Goal: Task Accomplishment & Management: Use online tool/utility

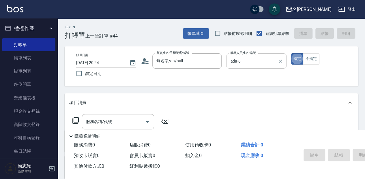
click at [269, 65] on input "ada-8" at bounding box center [252, 61] width 46 height 10
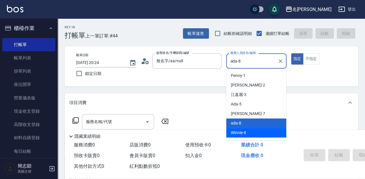
scroll to position [7, 0]
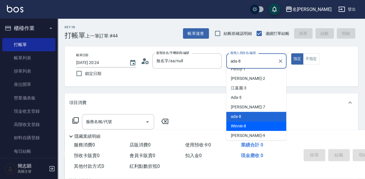
type button "true"
type input "Winnie-8"
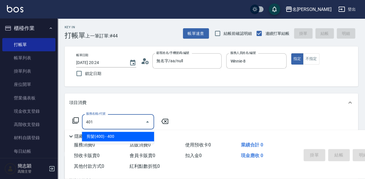
type input "剪髮(400)(401)"
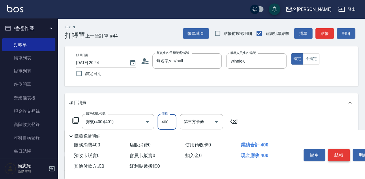
click at [336, 150] on button "結帳" at bounding box center [339, 155] width 22 height 12
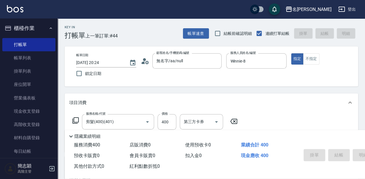
type input "2025/08/11 11:02"
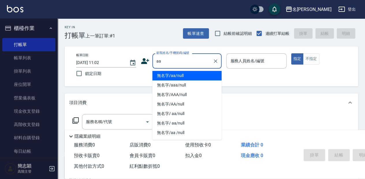
type input "無名字/aa/null"
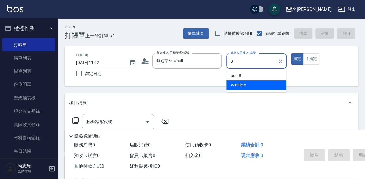
type input "Winnie-8"
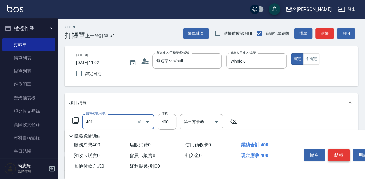
type input "剪髮(400)(401)"
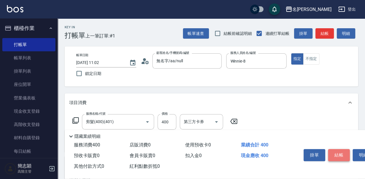
click at [332, 149] on button "結帳" at bounding box center [339, 155] width 22 height 12
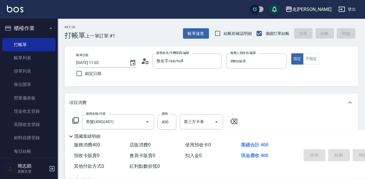
type input "2025/08/11 11:41"
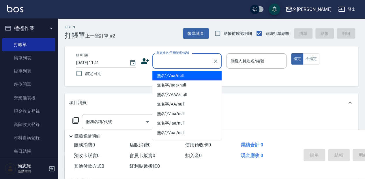
click at [158, 61] on input "顧客姓名/手機號碼/編號" at bounding box center [182, 61] width 55 height 10
click at [166, 76] on li "無名字/aa/null" at bounding box center [186, 76] width 69 height 10
type input "無名字/aa/null"
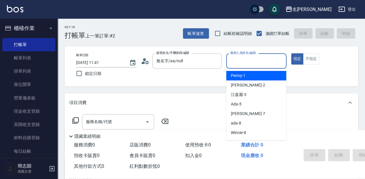
click at [245, 57] on input "服務人員姓名/編號" at bounding box center [256, 61] width 55 height 10
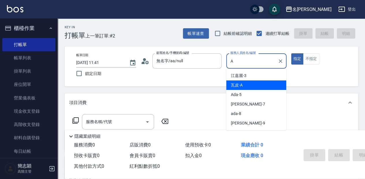
click at [245, 88] on div "瓦皮 -A" at bounding box center [256, 85] width 60 height 10
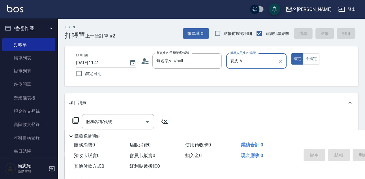
type input "瓦皮-A"
click at [81, 137] on p "隱藏業績明細" at bounding box center [87, 136] width 26 height 6
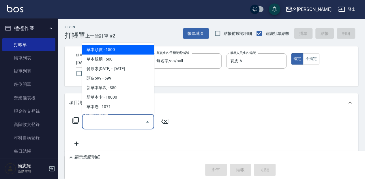
click at [88, 120] on input "服務名稱/代號" at bounding box center [113, 122] width 58 height 10
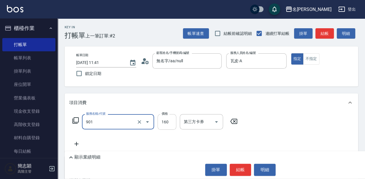
type input "修手(901)"
click at [163, 119] on input "160" at bounding box center [166, 122] width 19 height 16
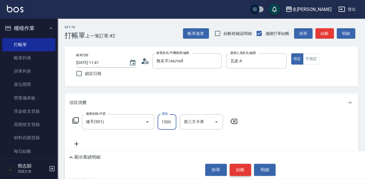
type input "1500"
click at [237, 172] on button "結帳" at bounding box center [240, 170] width 22 height 12
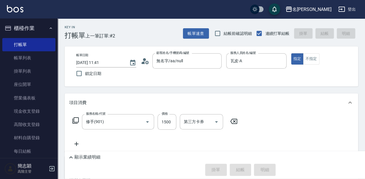
type input "[DATE] 12:31"
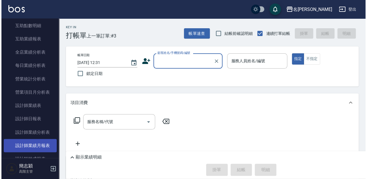
scroll to position [326, 0]
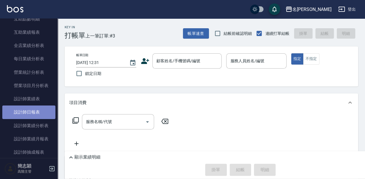
click at [33, 110] on link "設計師日報表" at bounding box center [28, 111] width 53 height 13
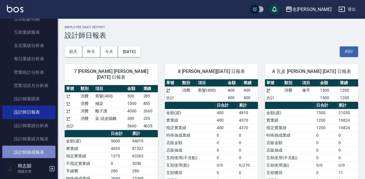
click at [39, 149] on link "設計師抽成報表" at bounding box center [28, 152] width 53 height 13
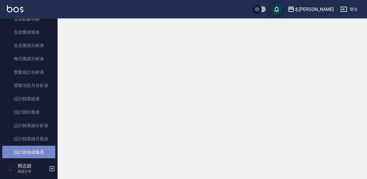
click at [39, 149] on link "設計師抽成報表" at bounding box center [28, 152] width 53 height 13
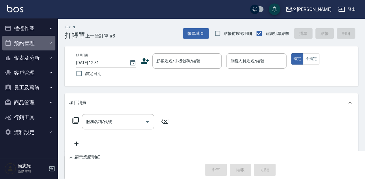
click at [32, 41] on button "預約管理" at bounding box center [28, 43] width 53 height 15
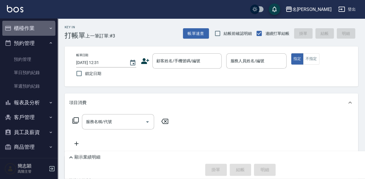
click at [28, 31] on button "櫃檯作業" at bounding box center [28, 28] width 53 height 15
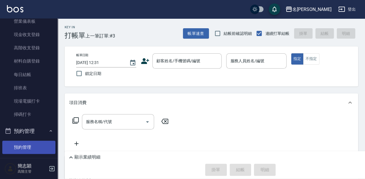
scroll to position [96, 0]
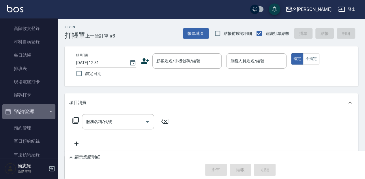
click at [48, 111] on icon "button" at bounding box center [50, 111] width 5 height 5
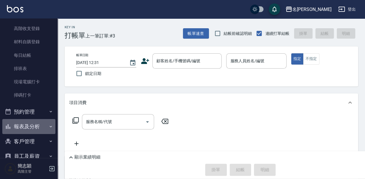
click at [43, 126] on button "報表及分析" at bounding box center [28, 126] width 53 height 15
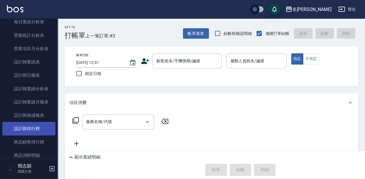
scroll to position [365, 0]
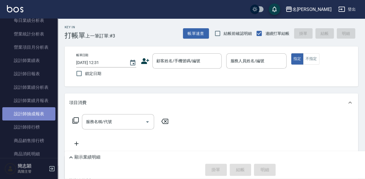
click at [40, 114] on link "設計師抽成報表" at bounding box center [28, 113] width 53 height 13
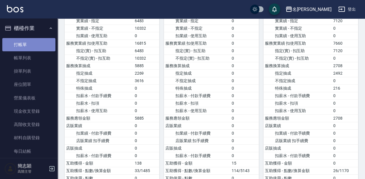
click at [29, 42] on link "打帳單" at bounding box center [28, 44] width 53 height 13
